Goal: Task Accomplishment & Management: Manage account settings

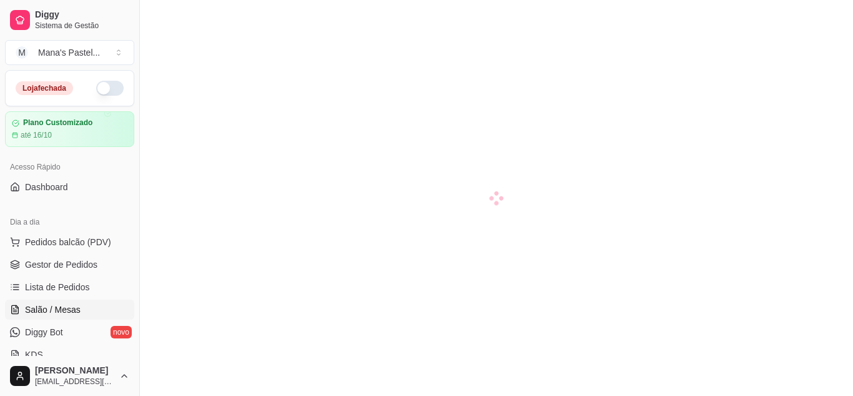
scroll to position [174, 0]
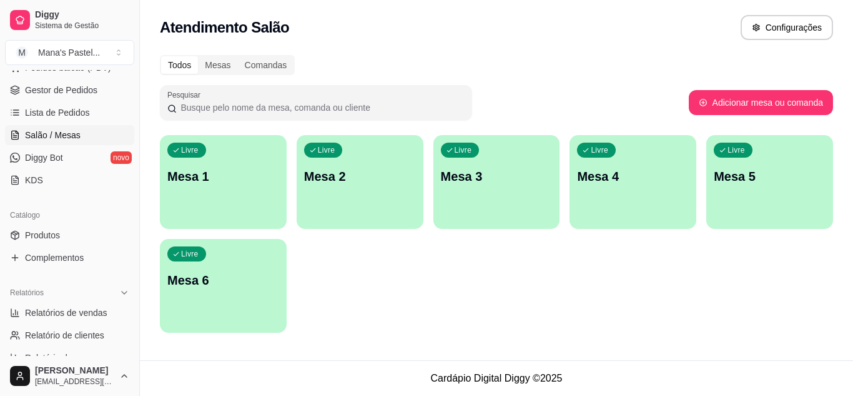
drag, startPoint x: 134, startPoint y: 226, endPoint x: 133, endPoint y: 215, distance: 10.7
click at [133, 215] on div "Diggy Sistema de Gestão M Mana's Pastel ... Loja fechada Plano Customizado até …" at bounding box center [69, 198] width 139 height 396
click at [93, 156] on link "Diggy Bot novo" at bounding box center [69, 157] width 129 height 20
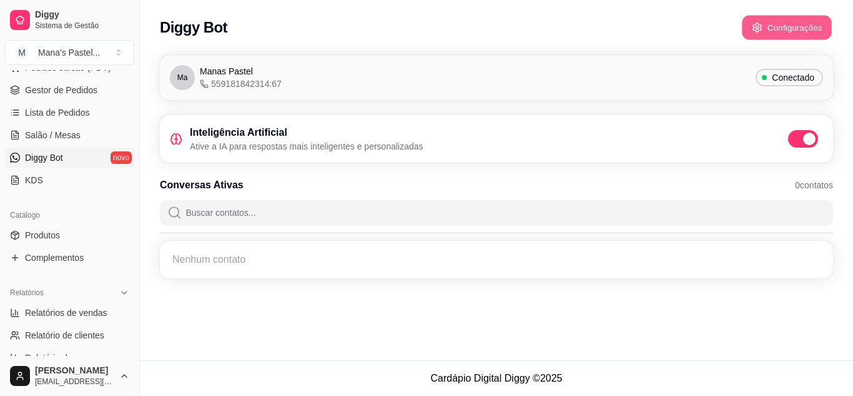
click at [774, 27] on button "Configurações" at bounding box center [787, 28] width 90 height 24
drag, startPoint x: 135, startPoint y: 226, endPoint x: 139, endPoint y: 260, distance: 33.9
click at [139, 260] on button "Toggle Sidebar" at bounding box center [139, 198] width 10 height 396
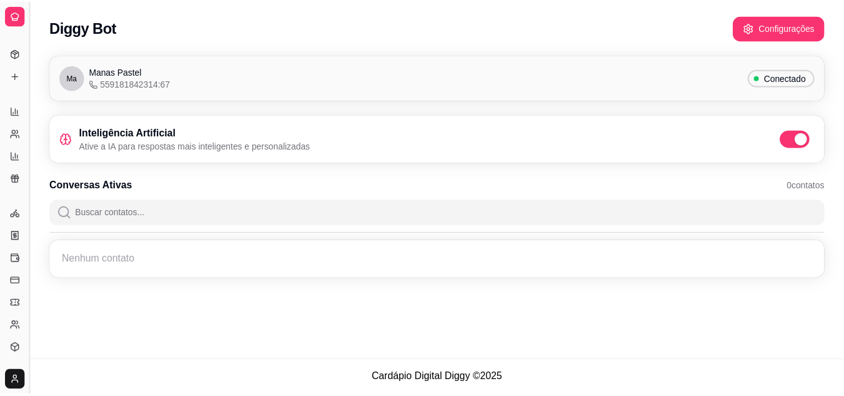
scroll to position [92, 0]
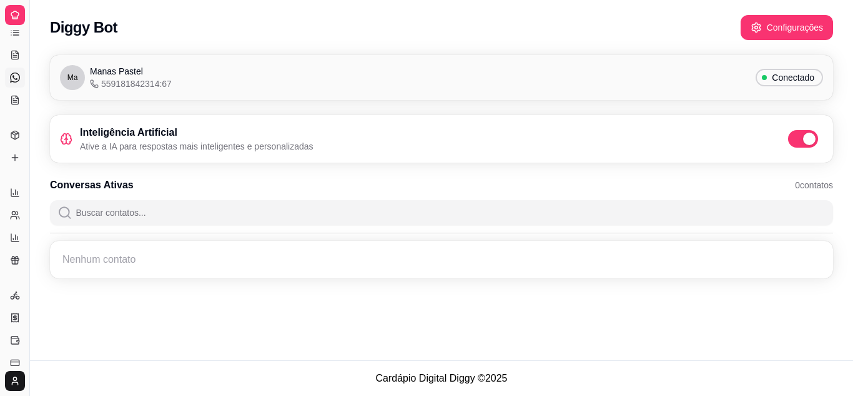
drag, startPoint x: 31, startPoint y: 17, endPoint x: 87, endPoint y: 22, distance: 56.4
click at [87, 22] on div "Diggy Sistema de Gestão M Mana's Pastel ... Loja fechada Plano Customizado até …" at bounding box center [426, 198] width 853 height 396
click at [15, 9] on div at bounding box center [15, 15] width 20 height 20
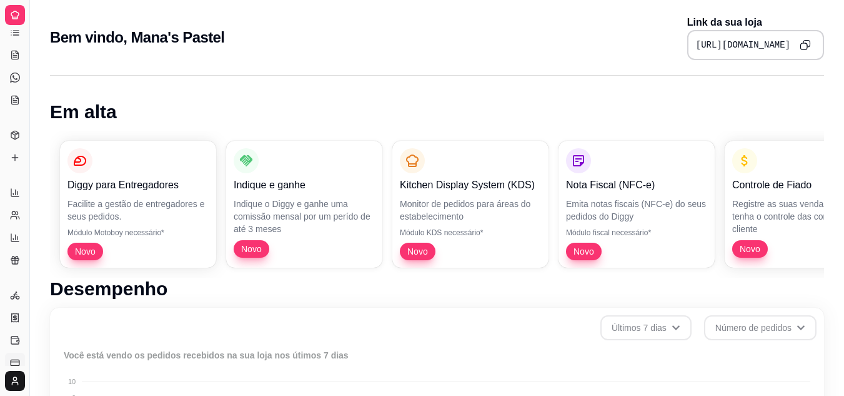
click at [13, 357] on link "Controle de fiado" at bounding box center [15, 362] width 20 height 20
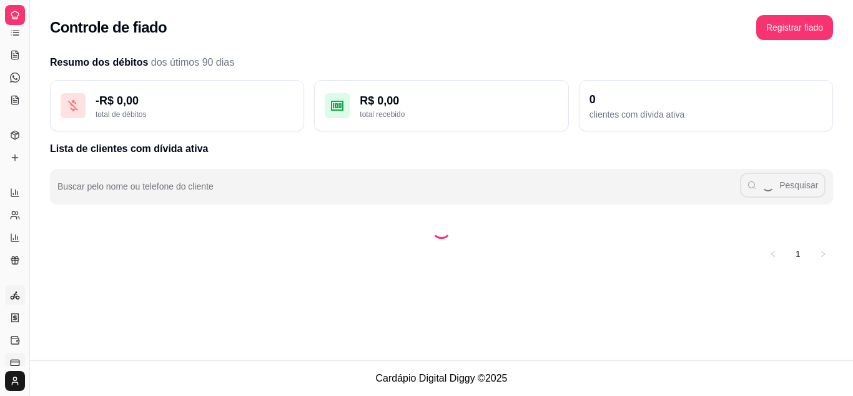
click at [12, 291] on icon at bounding box center [15, 295] width 10 height 10
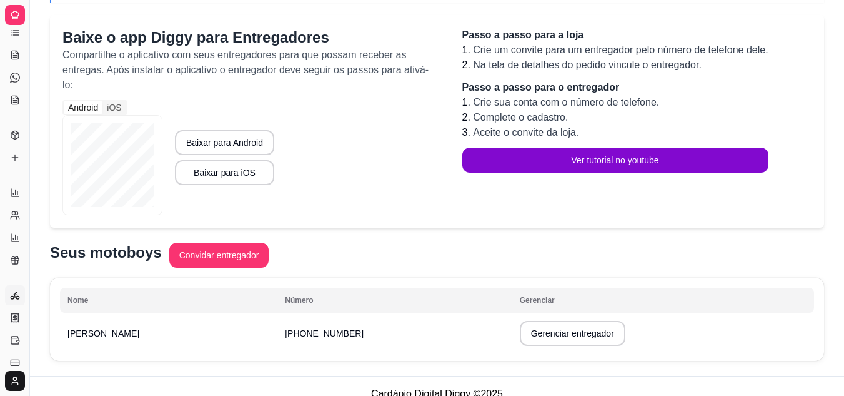
scroll to position [106, 0]
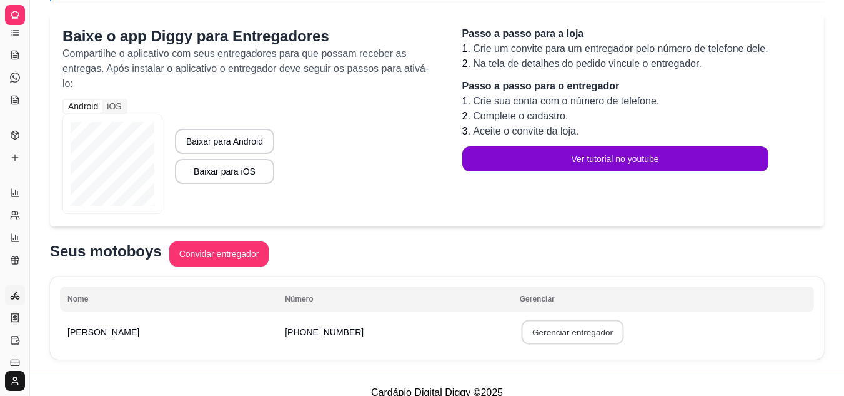
click at [521, 320] on button "Gerenciar entregador" at bounding box center [572, 332] width 102 height 24
select select "30"
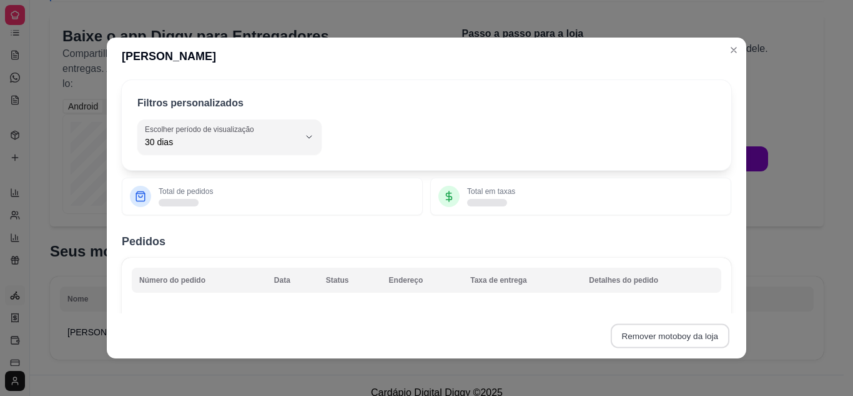
click at [676, 339] on button "Remover motoboy da loja" at bounding box center [670, 336] width 119 height 24
click at [689, 303] on button "Confirmar" at bounding box center [689, 300] width 44 height 19
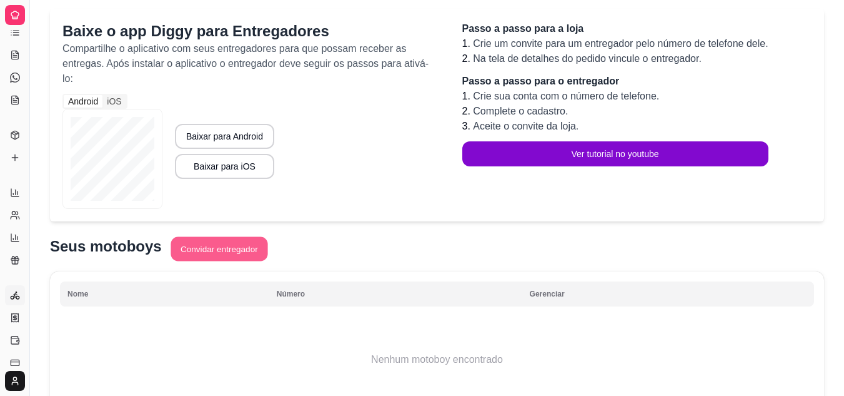
click at [212, 237] on button "Convidar entregador" at bounding box center [219, 249] width 97 height 24
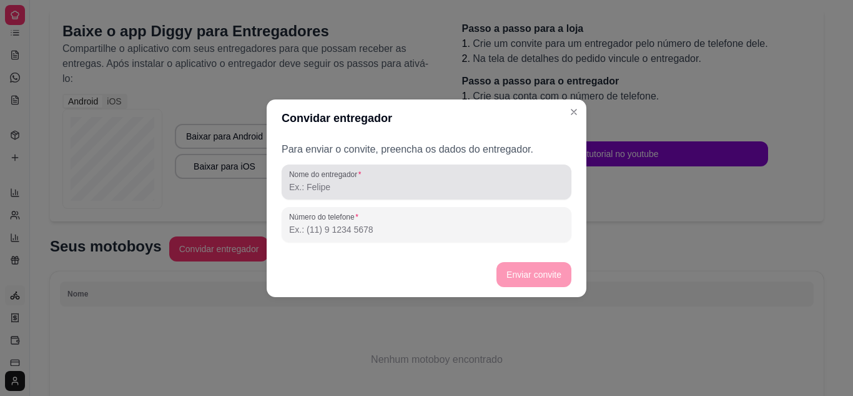
click at [310, 185] on input "Nome do entregador" at bounding box center [426, 187] width 275 height 12
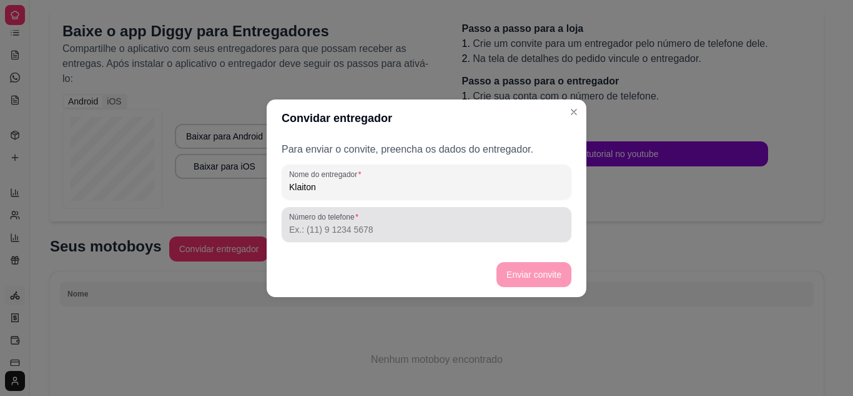
type input "Klaiton"
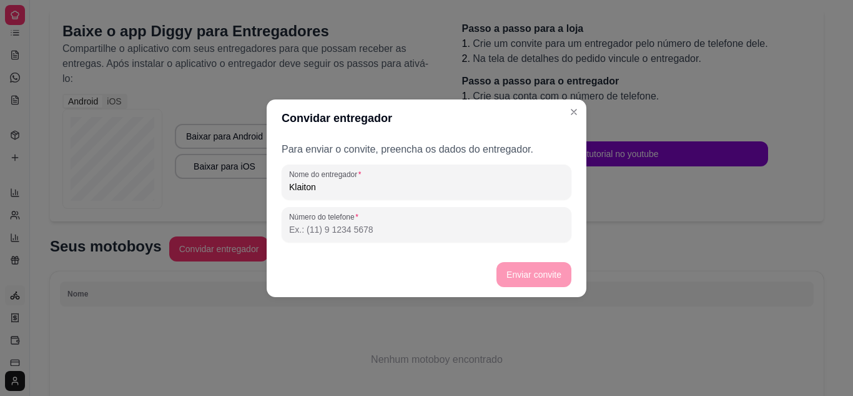
click at [309, 234] on input "Número do telefone" at bounding box center [426, 229] width 275 height 12
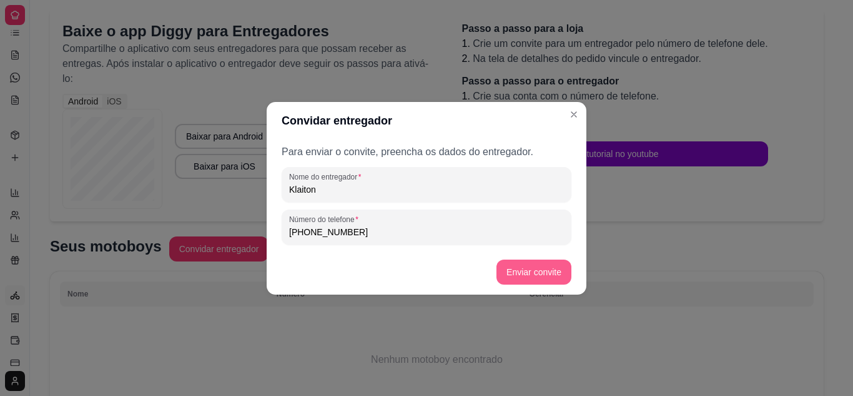
type input "[PHONE_NUMBER]"
click at [544, 273] on button "Enviar convite" at bounding box center [534, 271] width 72 height 24
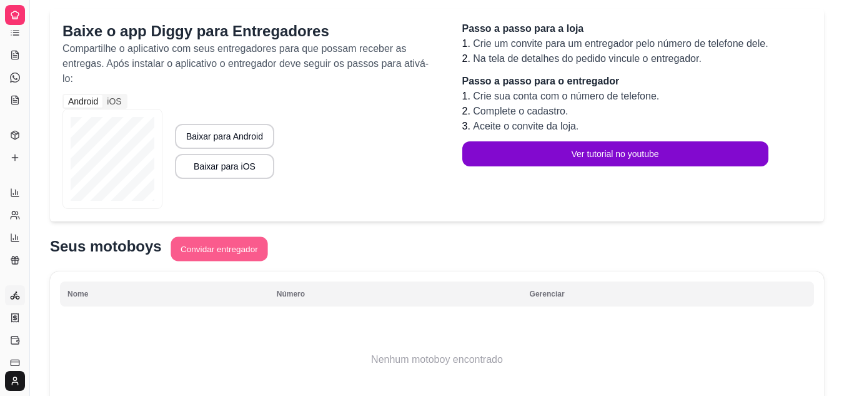
click at [229, 237] on button "Convidar entregador" at bounding box center [219, 249] width 97 height 24
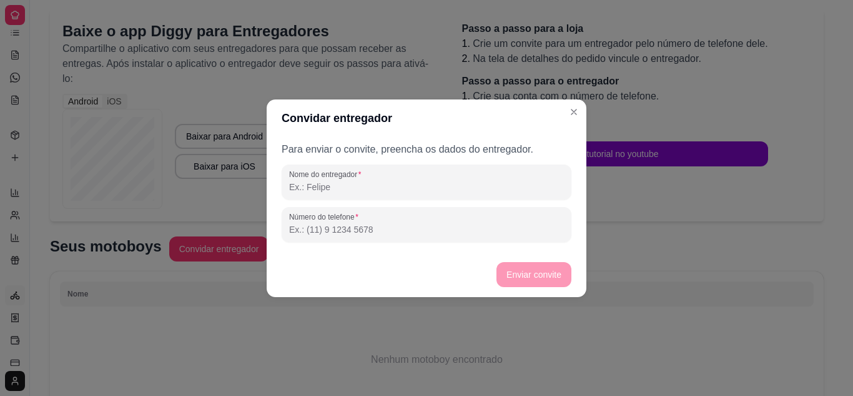
click at [323, 191] on input "Nome do entregador" at bounding box center [426, 187] width 275 height 12
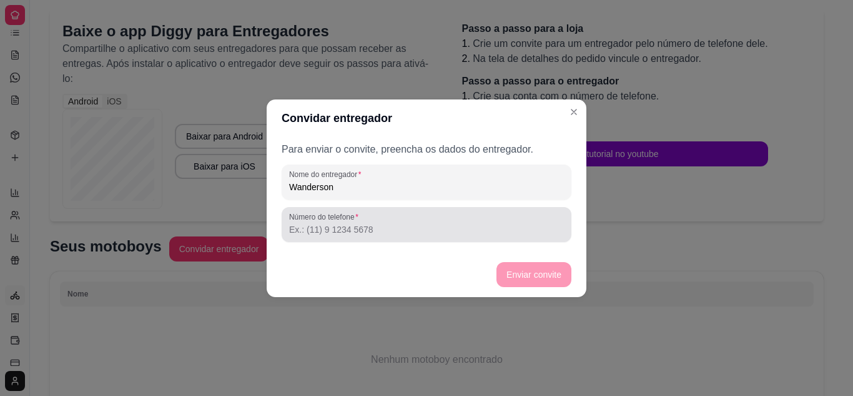
type input "Wanderson"
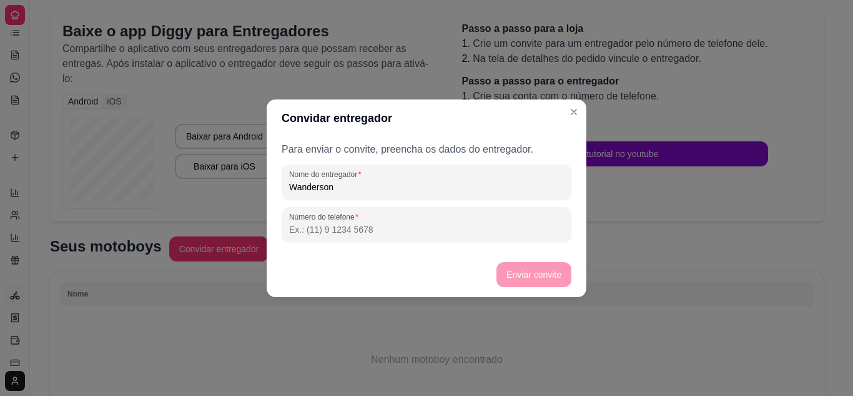
click at [326, 231] on input "Número do telefone" at bounding box center [426, 229] width 275 height 12
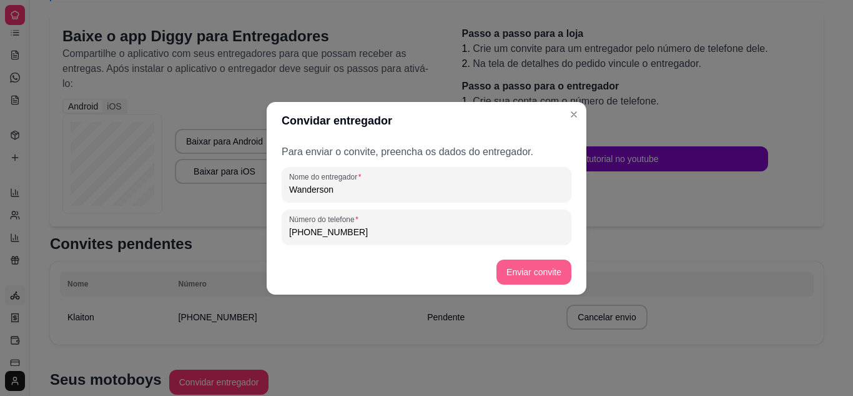
type input "[PHONE_NUMBER]"
click at [555, 269] on button "Enviar convite" at bounding box center [534, 271] width 72 height 24
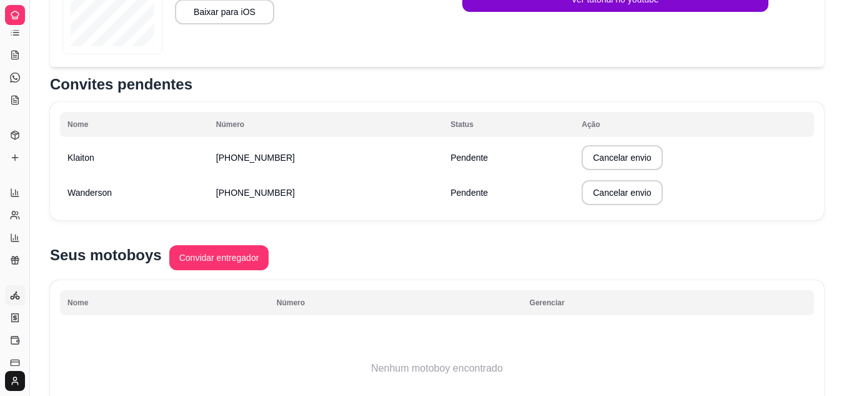
scroll to position [264, 0]
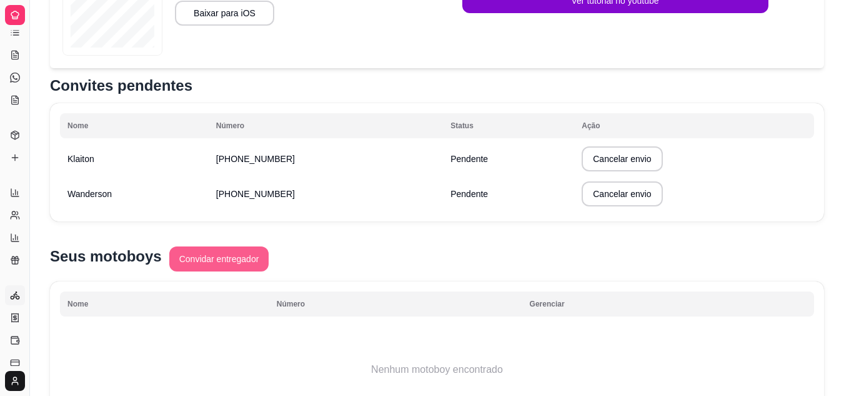
click at [234, 246] on button "Convidar entregador" at bounding box center [219, 258] width 100 height 25
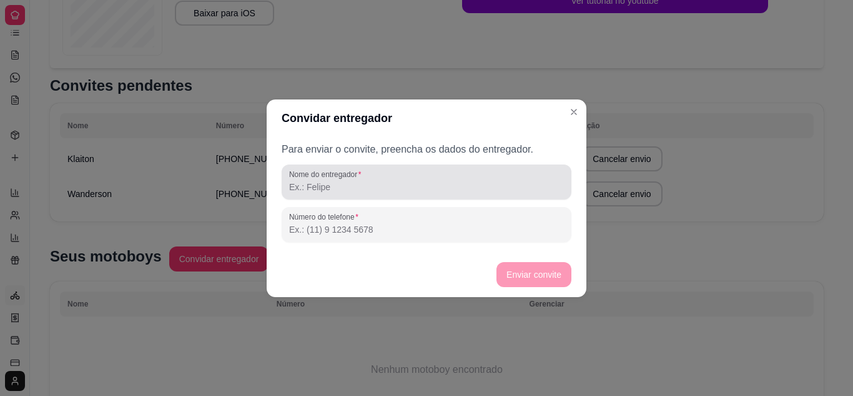
click at [374, 171] on div at bounding box center [426, 181] width 275 height 25
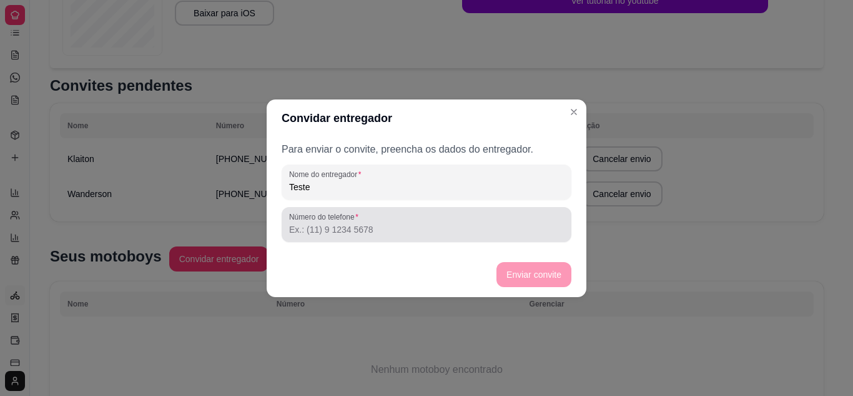
type input "Teste"
click at [409, 219] on div at bounding box center [426, 224] width 275 height 25
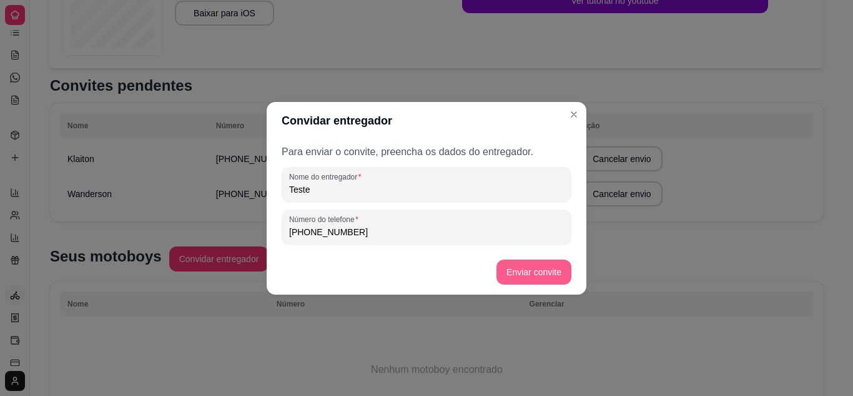
type input "[PHONE_NUMBER]"
click at [546, 272] on button "Enviar convite" at bounding box center [534, 271] width 72 height 24
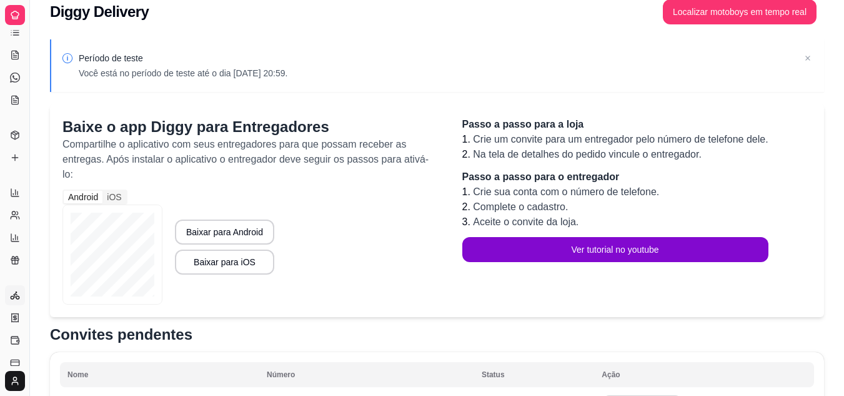
scroll to position [0, 0]
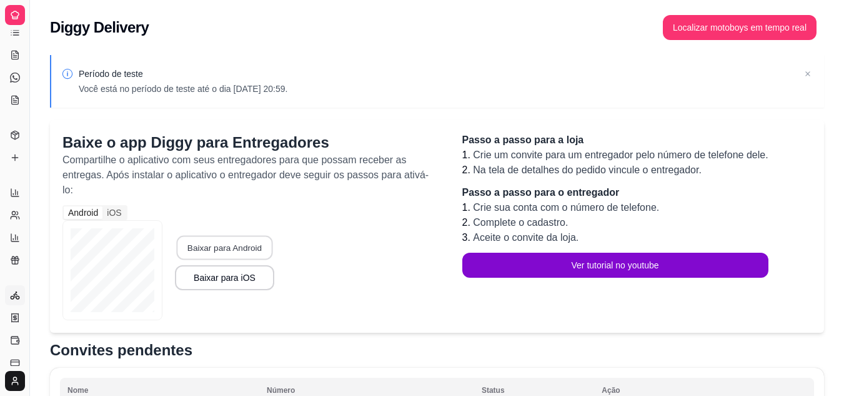
click at [223, 236] on button "Baixar para Android" at bounding box center [224, 248] width 96 height 24
click at [810, 75] on icon at bounding box center [808, 73] width 12 height 12
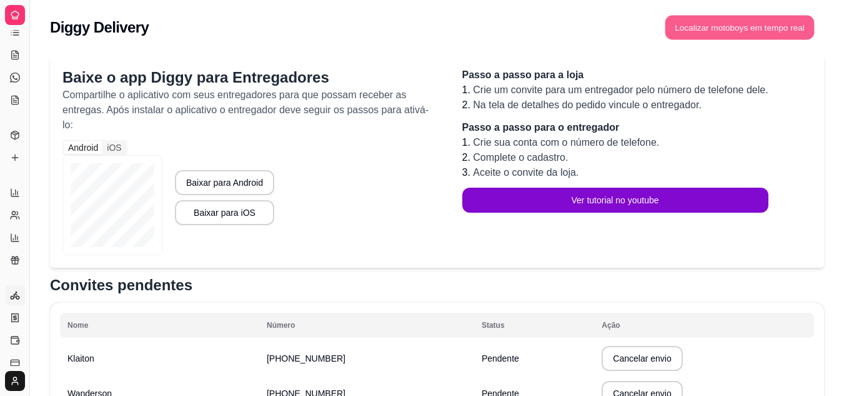
click at [739, 31] on button "Localizar motoboys em tempo real" at bounding box center [739, 28] width 149 height 24
click at [779, 24] on button "Localizar motoboys em tempo real" at bounding box center [739, 28] width 149 height 24
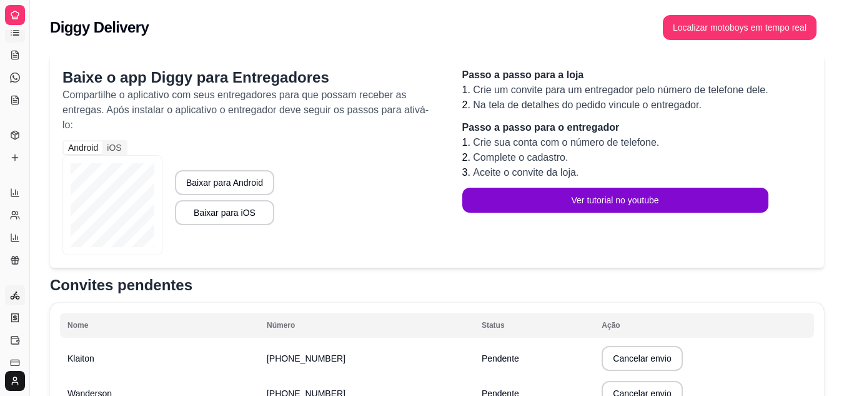
click at [16, 33] on icon at bounding box center [15, 32] width 10 height 10
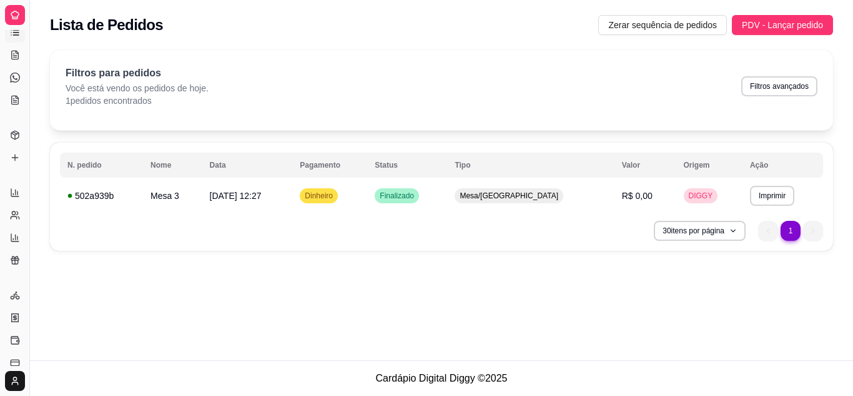
drag, startPoint x: 28, startPoint y: 312, endPoint x: 114, endPoint y: 317, distance: 85.7
click at [114, 317] on div "Diggy Sistema de Gestão M Mana's Pastel ... Loja fechada Plano Customizado até …" at bounding box center [426, 198] width 853 height 396
click at [17, 297] on icon at bounding box center [15, 295] width 10 height 10
